Goal: Task Accomplishment & Management: Manage account settings

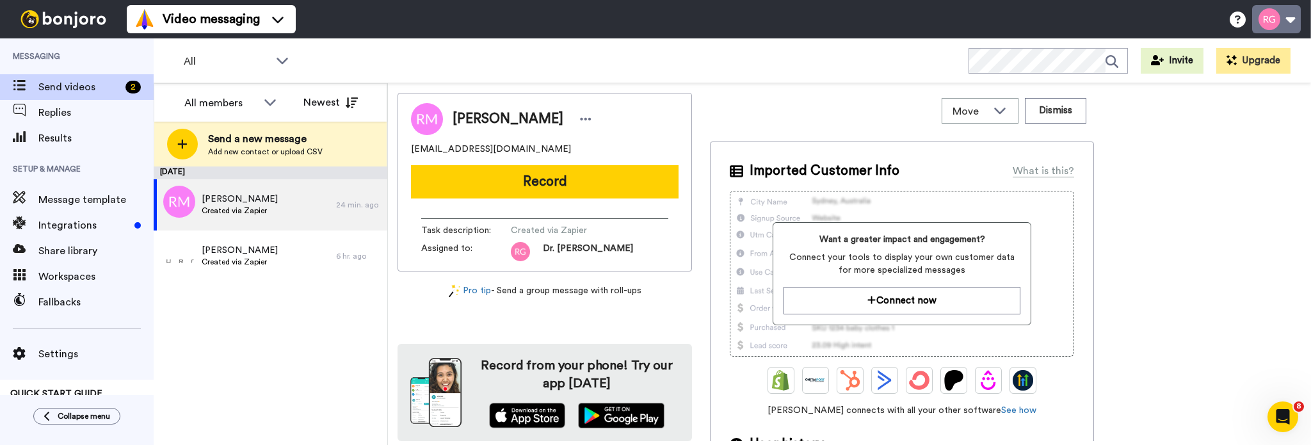
click at [1294, 15] on button at bounding box center [1276, 19] width 49 height 28
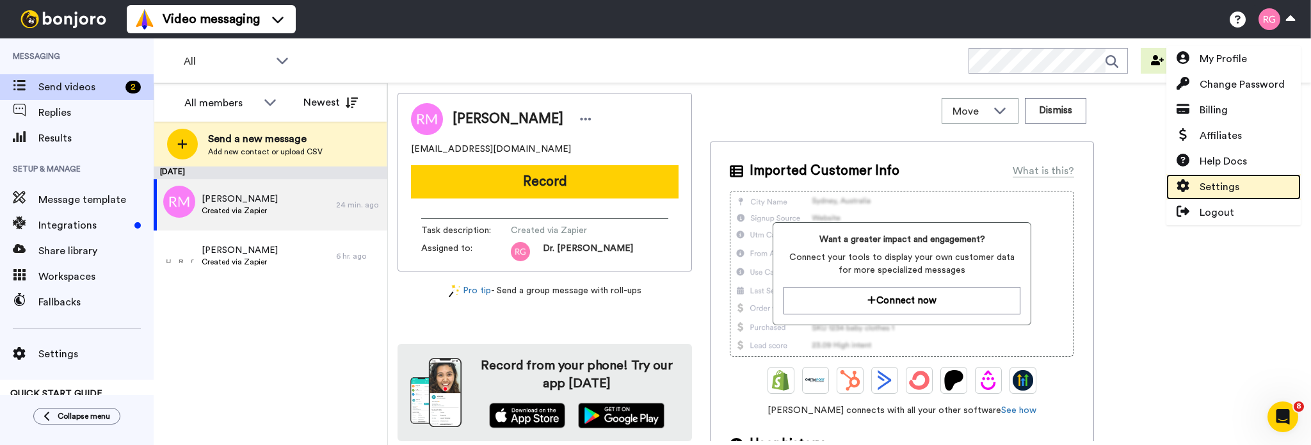
click at [1224, 180] on span "Settings" at bounding box center [1219, 186] width 40 height 15
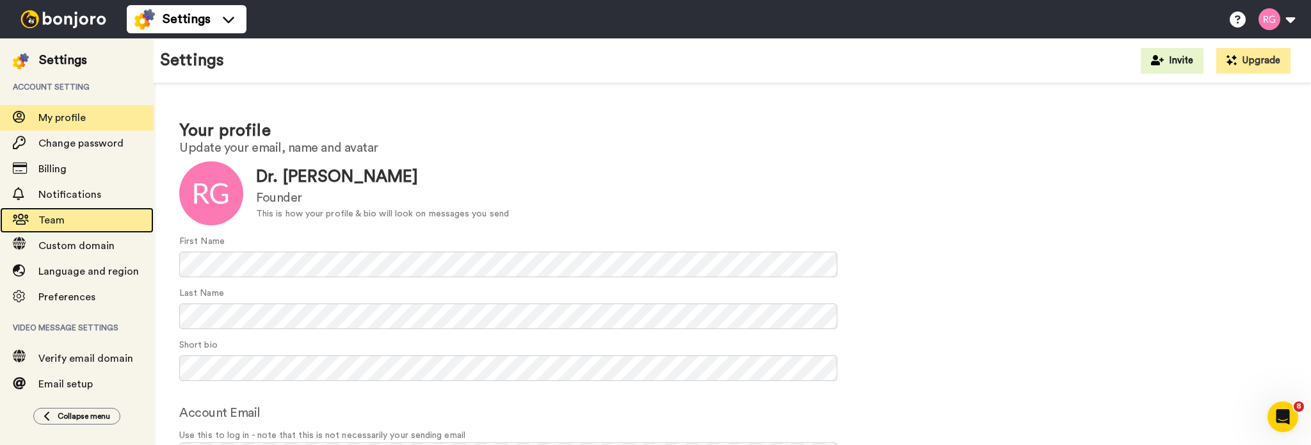
click at [59, 229] on div "Team" at bounding box center [77, 220] width 154 height 26
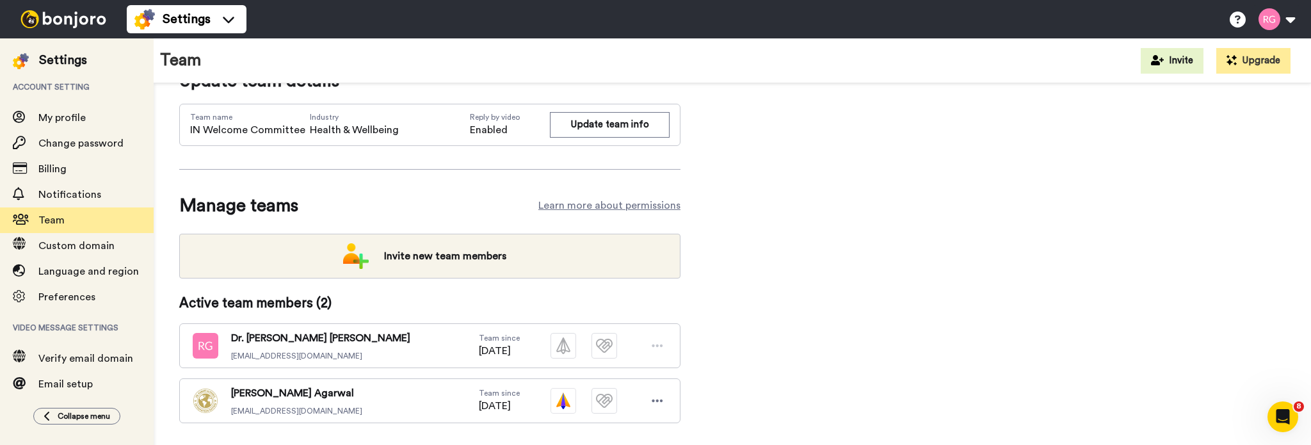
scroll to position [77, 0]
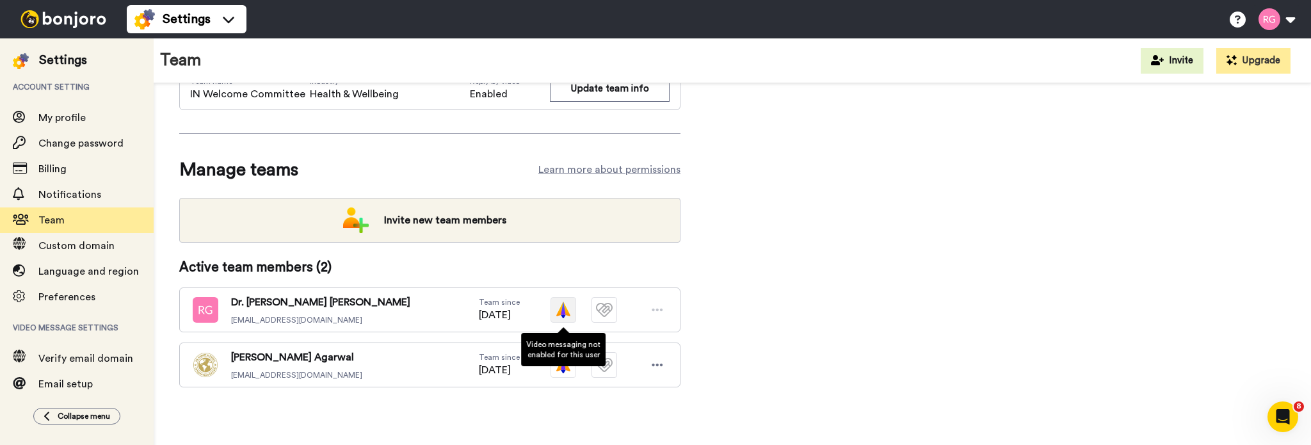
click at [561, 321] on img at bounding box center [563, 310] width 26 height 26
click at [567, 312] on img at bounding box center [563, 310] width 26 height 26
click at [657, 367] on icon at bounding box center [658, 364] width 12 height 13
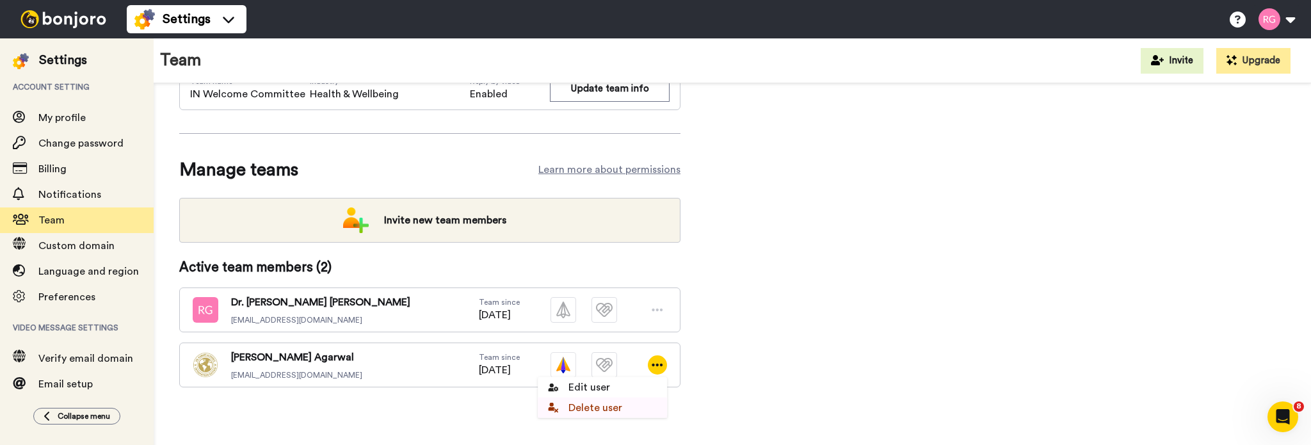
click at [574, 401] on li "Delete user" at bounding box center [602, 407] width 129 height 20
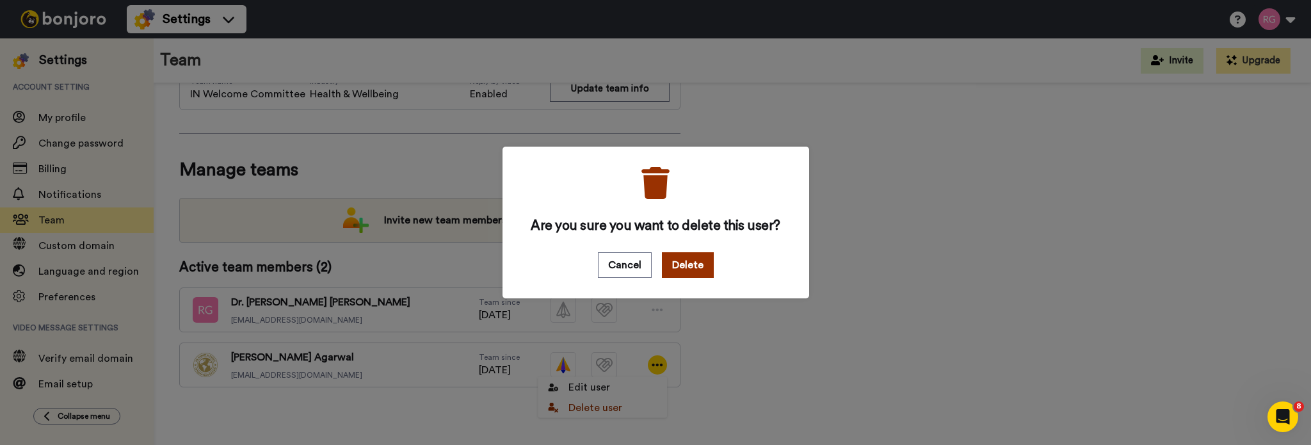
click at [687, 257] on button "Delete" at bounding box center [688, 265] width 52 height 26
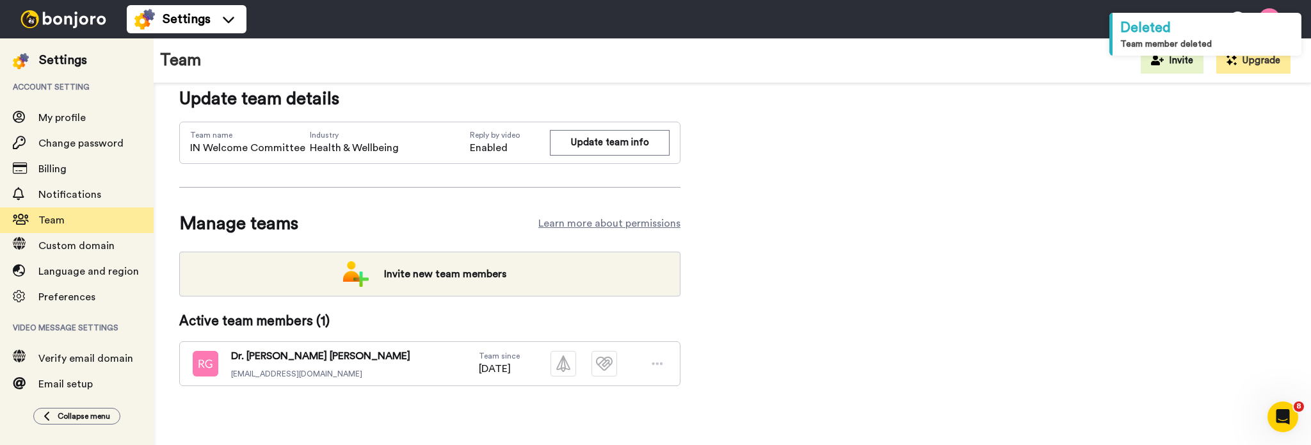
scroll to position [22, 0]
click at [561, 366] on img at bounding box center [563, 365] width 26 height 26
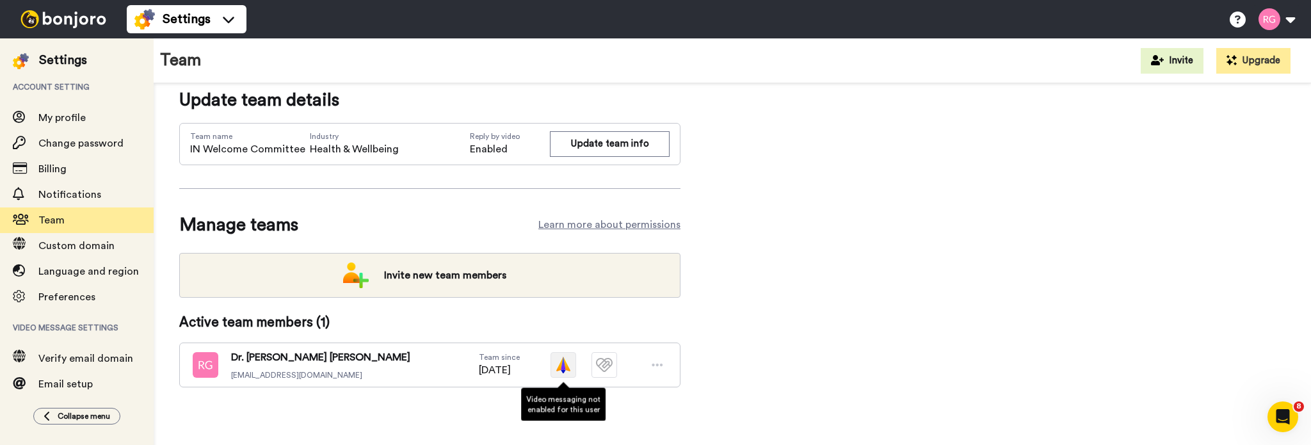
click at [570, 367] on img at bounding box center [563, 365] width 26 height 26
click at [662, 364] on icon at bounding box center [657, 365] width 11 height 3
click at [563, 364] on img at bounding box center [563, 365] width 26 height 26
click at [659, 360] on icon at bounding box center [658, 364] width 12 height 13
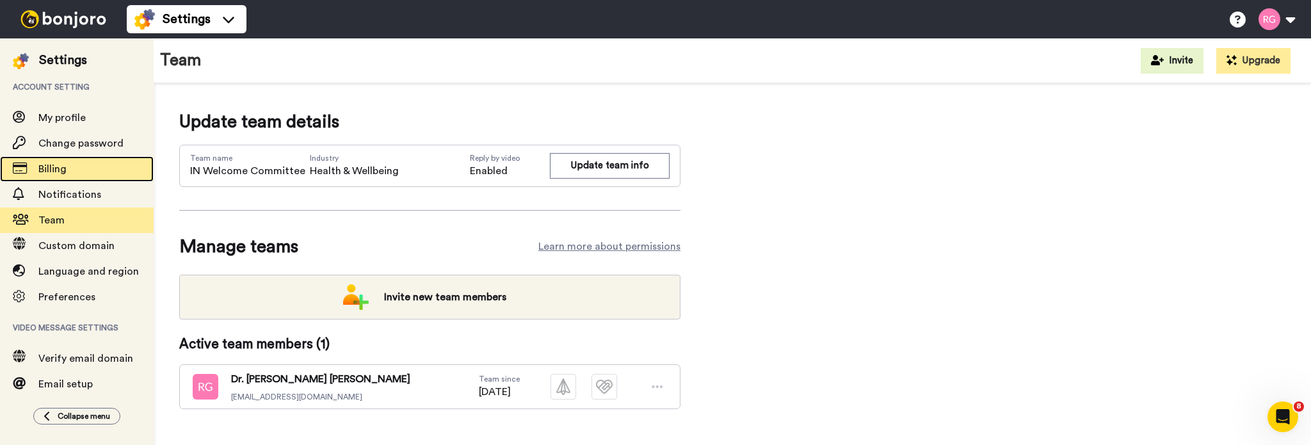
click at [44, 166] on span "Billing" at bounding box center [52, 169] width 28 height 10
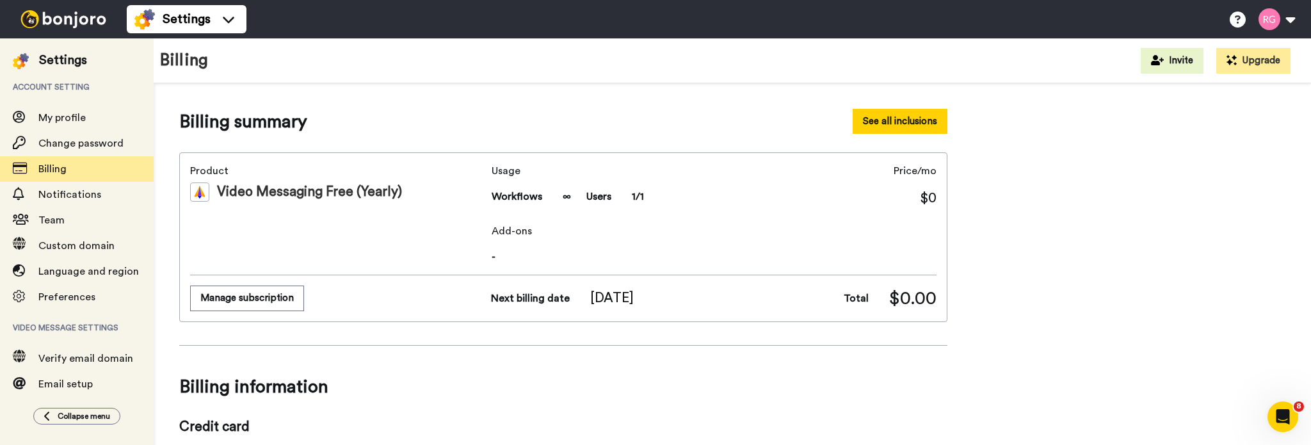
click at [894, 116] on button "See all inclusions" at bounding box center [900, 121] width 95 height 25
click at [1288, 22] on button at bounding box center [1276, 19] width 49 height 28
